Goal: Task Accomplishment & Management: Manage account settings

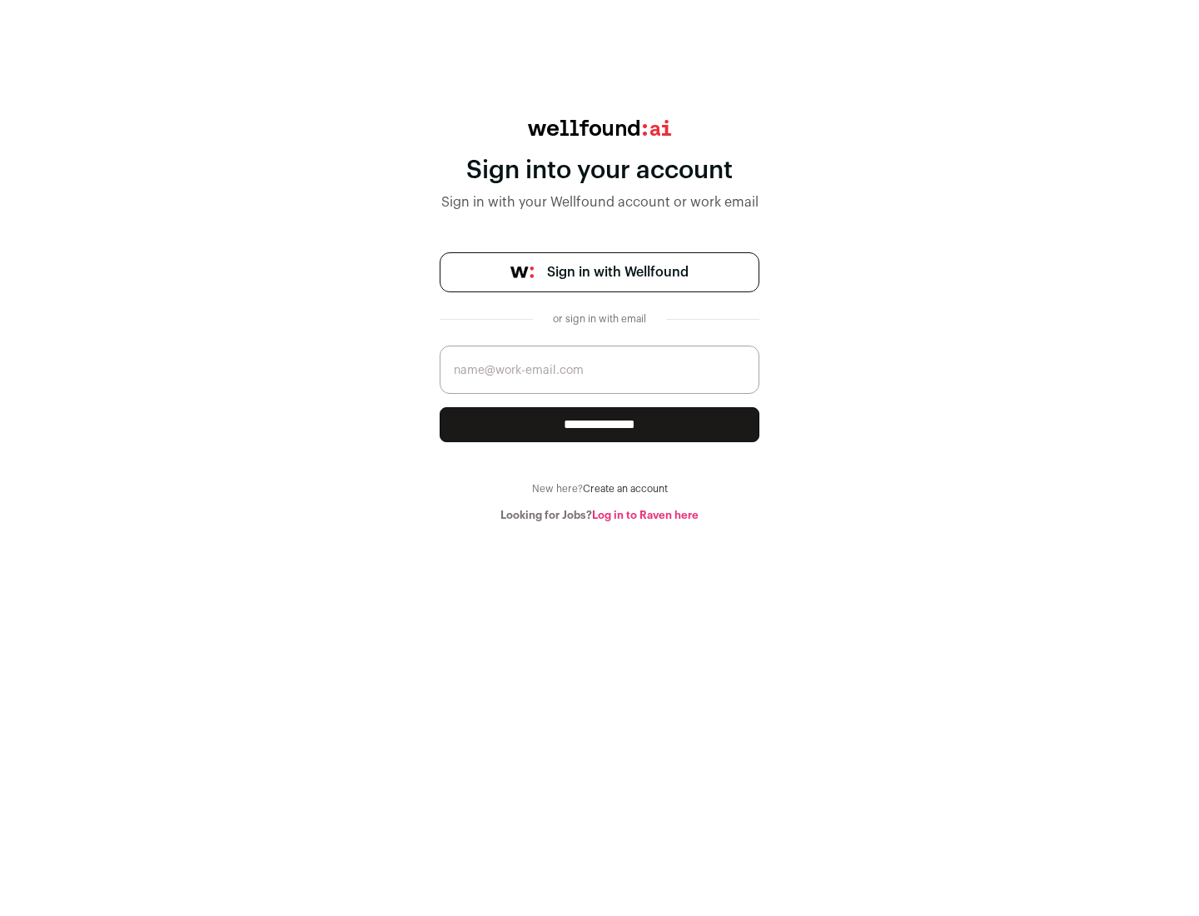
click at [617, 272] on span "Sign in with Wellfound" at bounding box center [618, 272] width 142 height 20
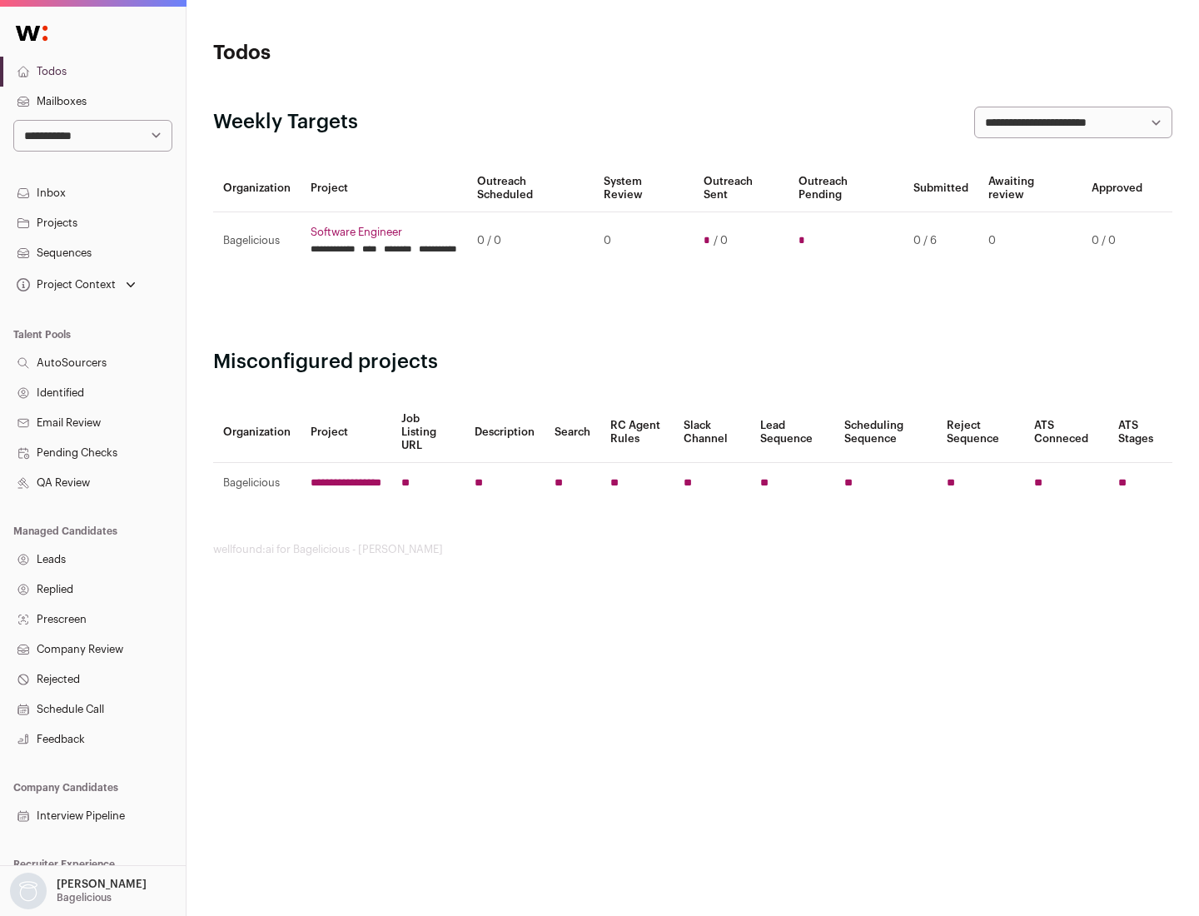
click at [92, 222] on link "Projects" at bounding box center [93, 223] width 186 height 30
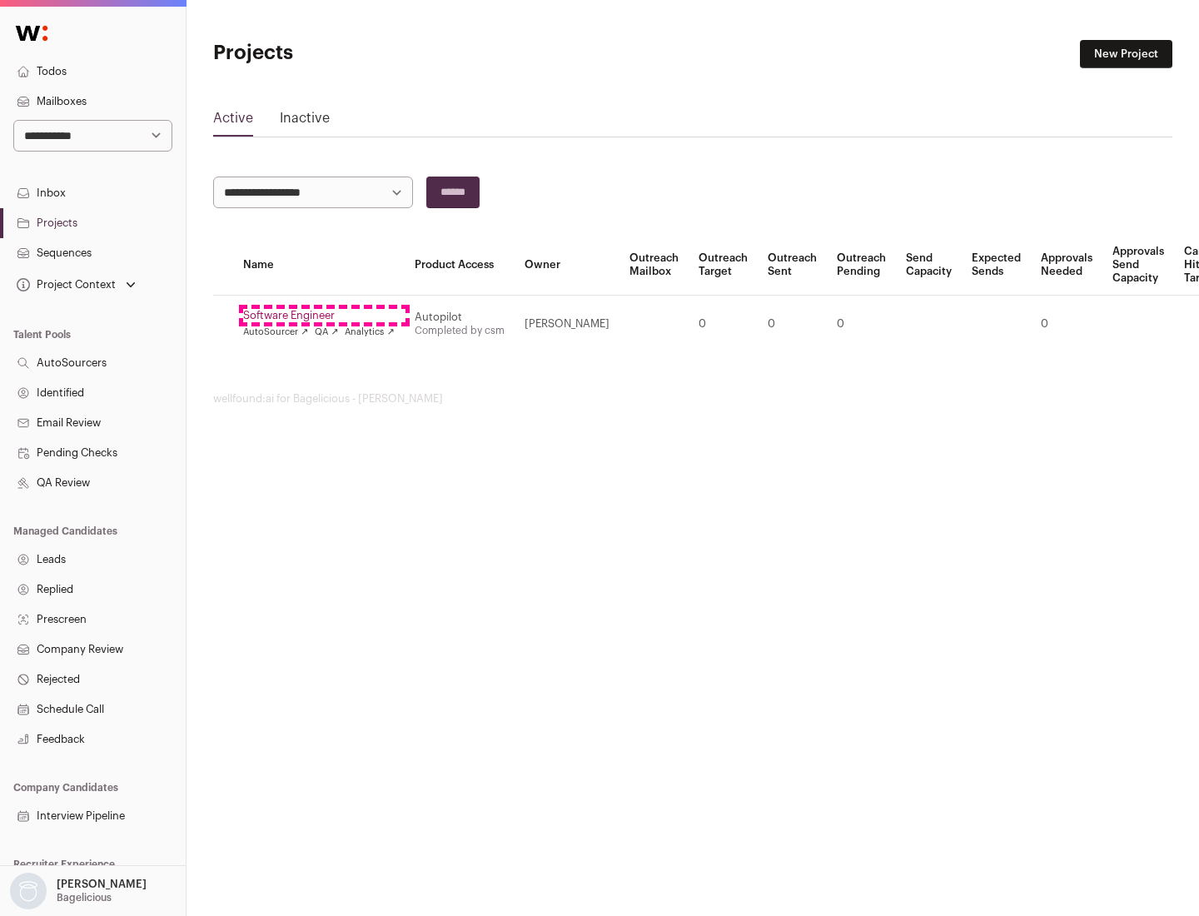
click at [324, 316] on link "Software Engineer" at bounding box center [319, 315] width 152 height 13
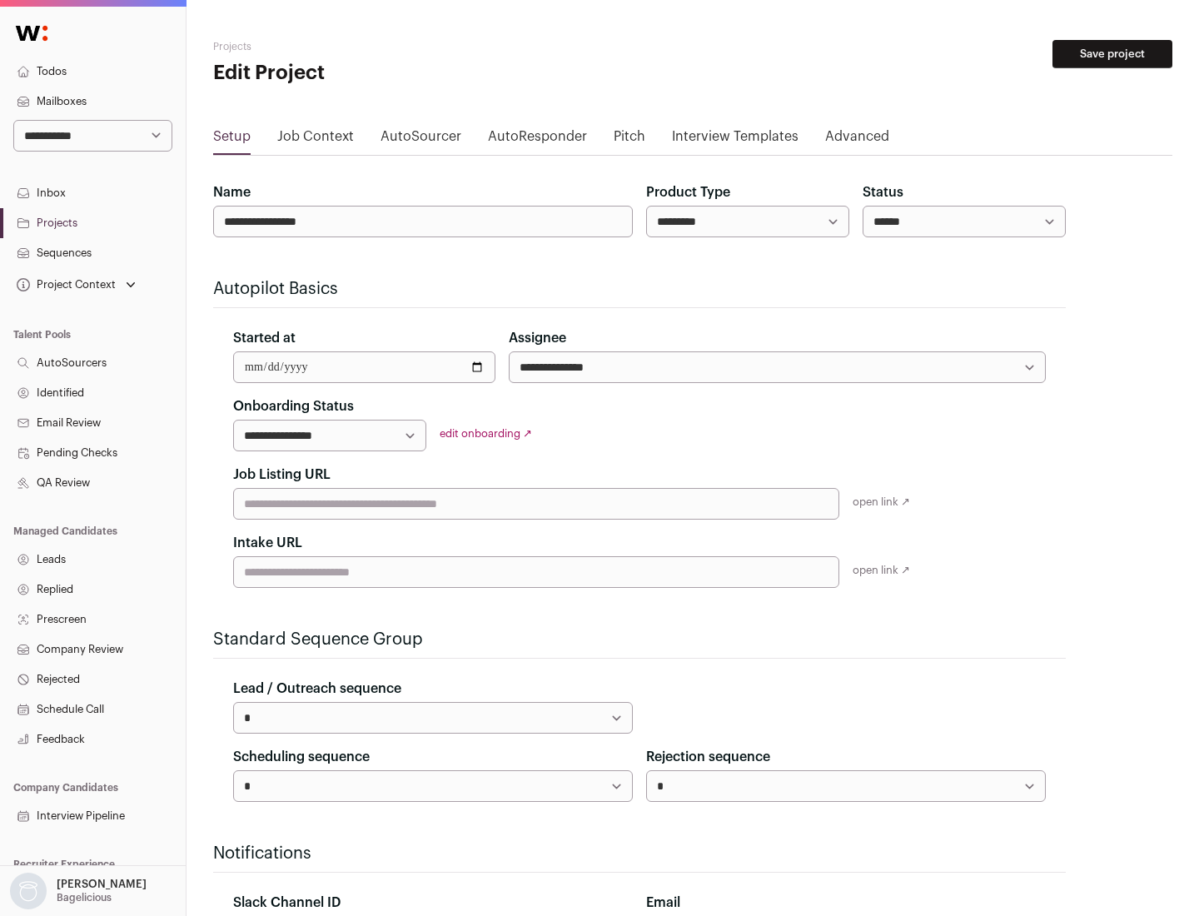
click at [1112, 54] on button "Save project" at bounding box center [1112, 54] width 120 height 28
